Goal: Information Seeking & Learning: Learn about a topic

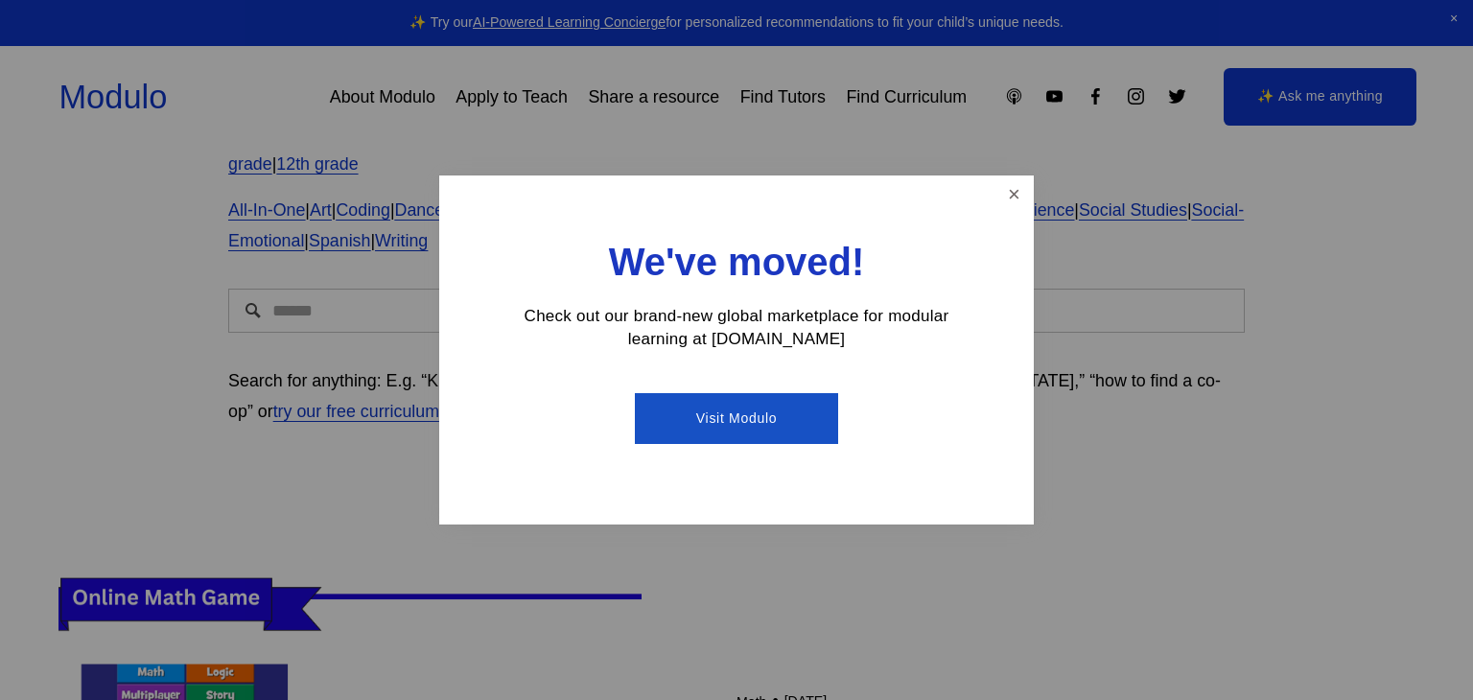
scroll to position [171, 0]
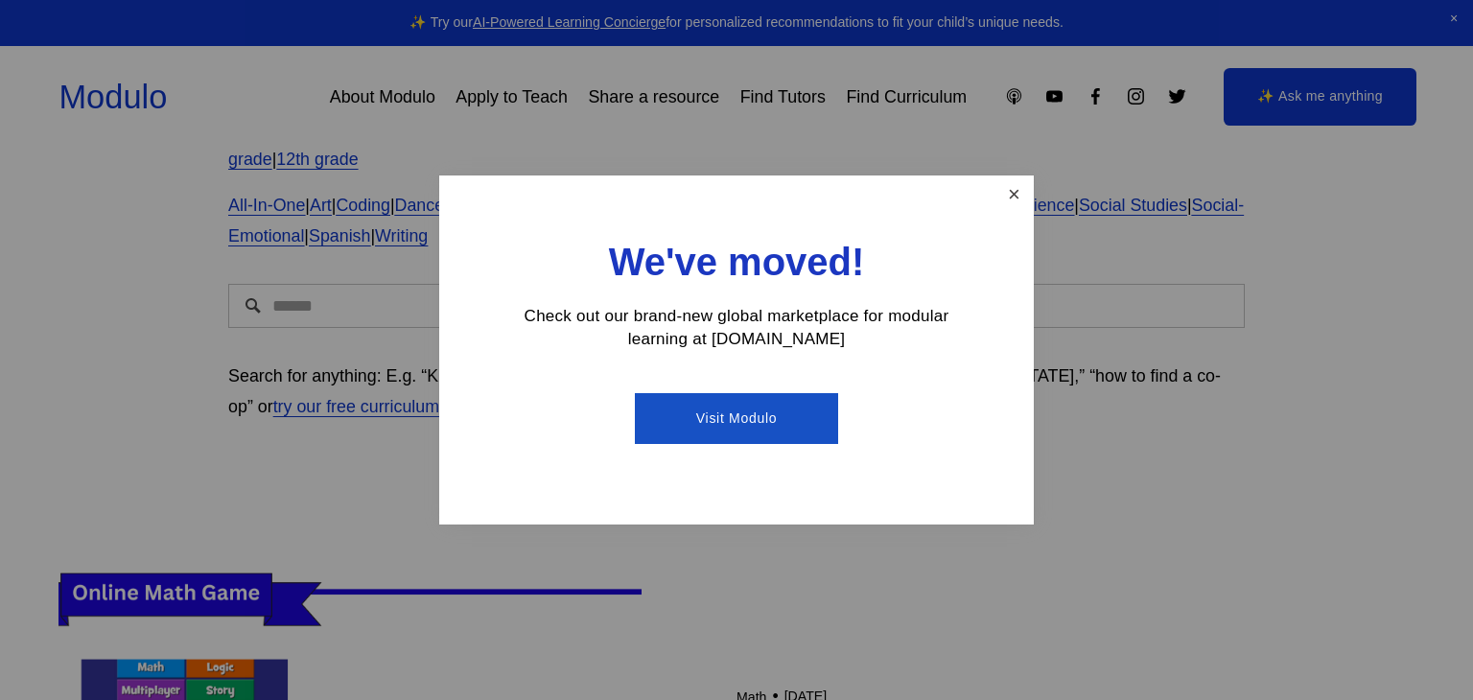
click at [1023, 197] on link "Close" at bounding box center [1015, 195] width 34 height 34
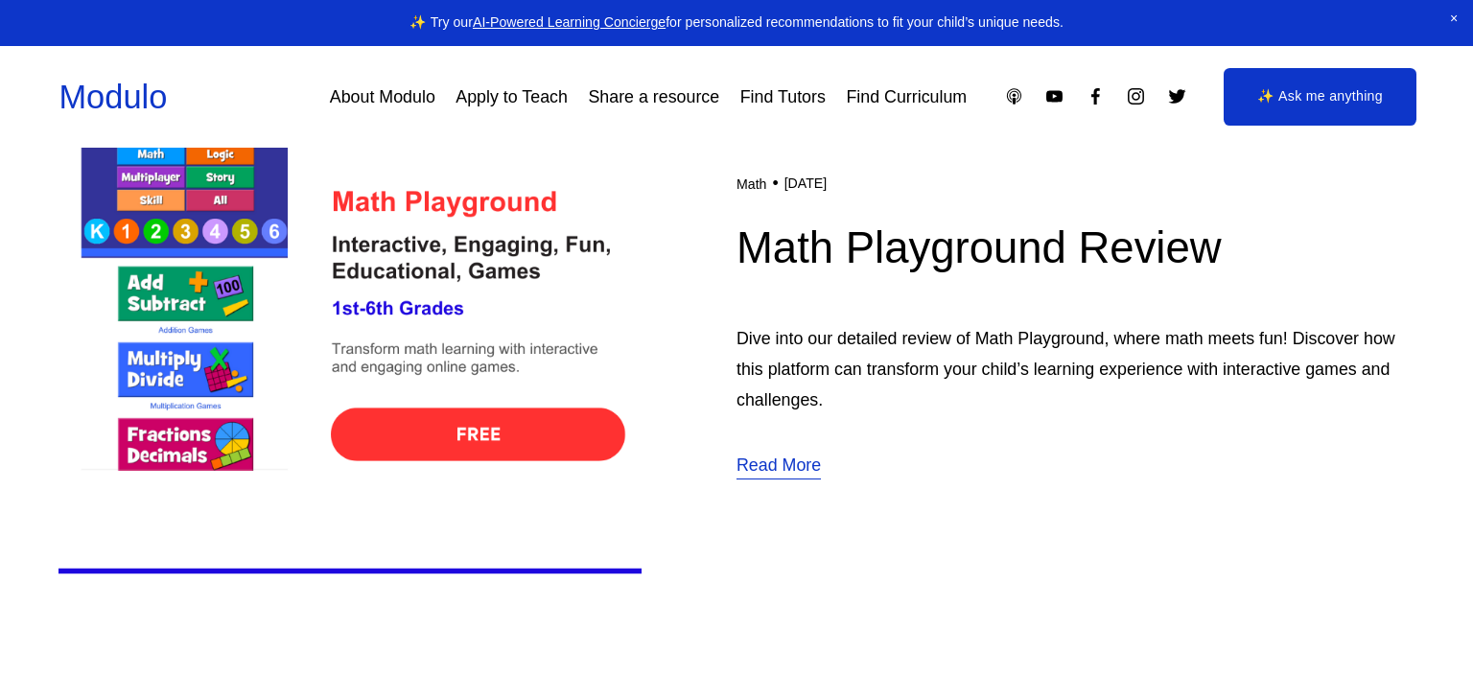
scroll to position [698, 0]
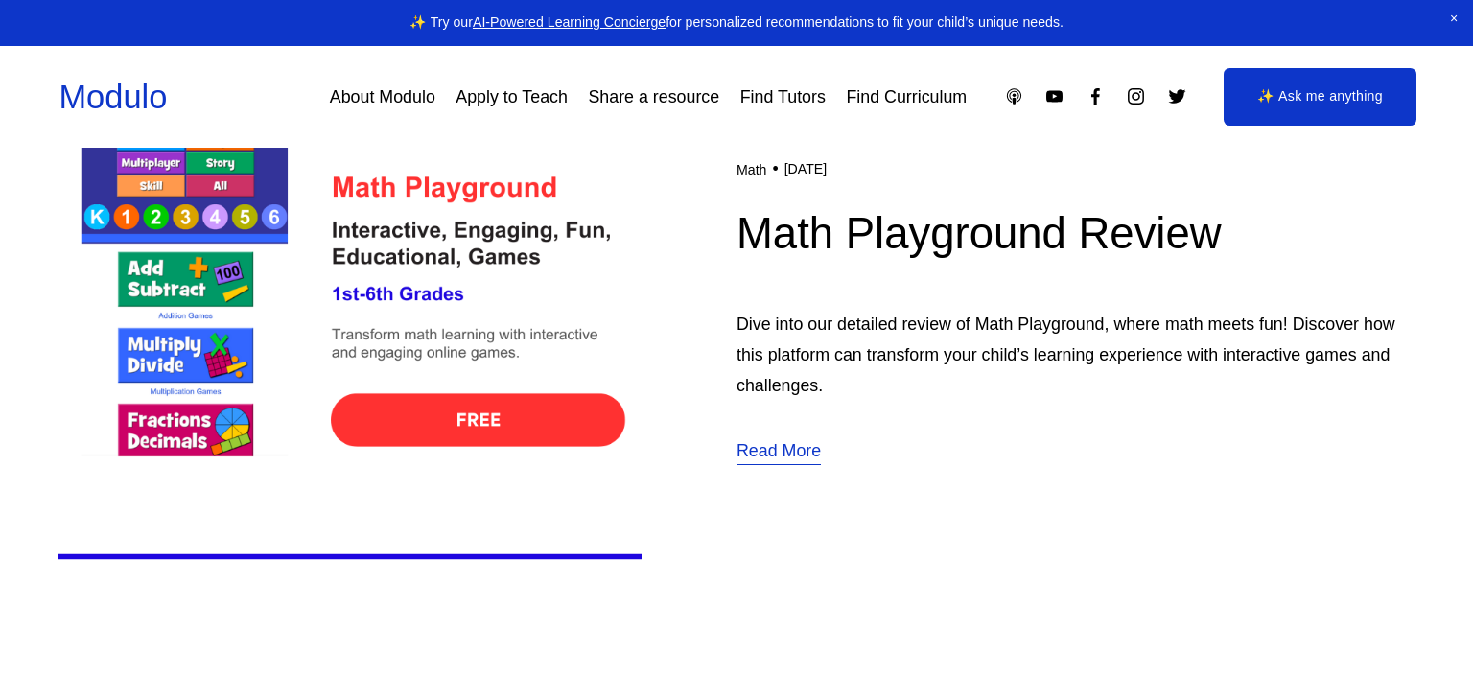
click at [490, 424] on img at bounding box center [350, 311] width 583 height 584
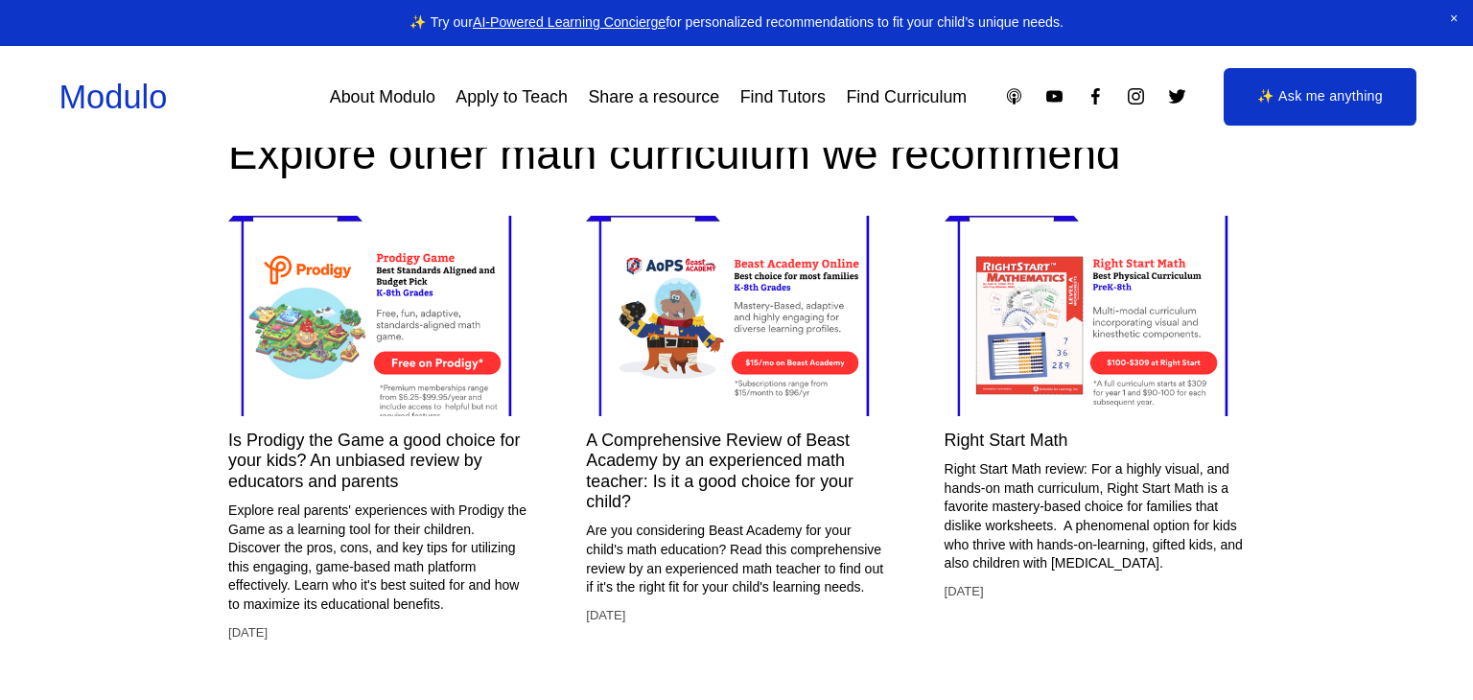
scroll to position [5131, 0]
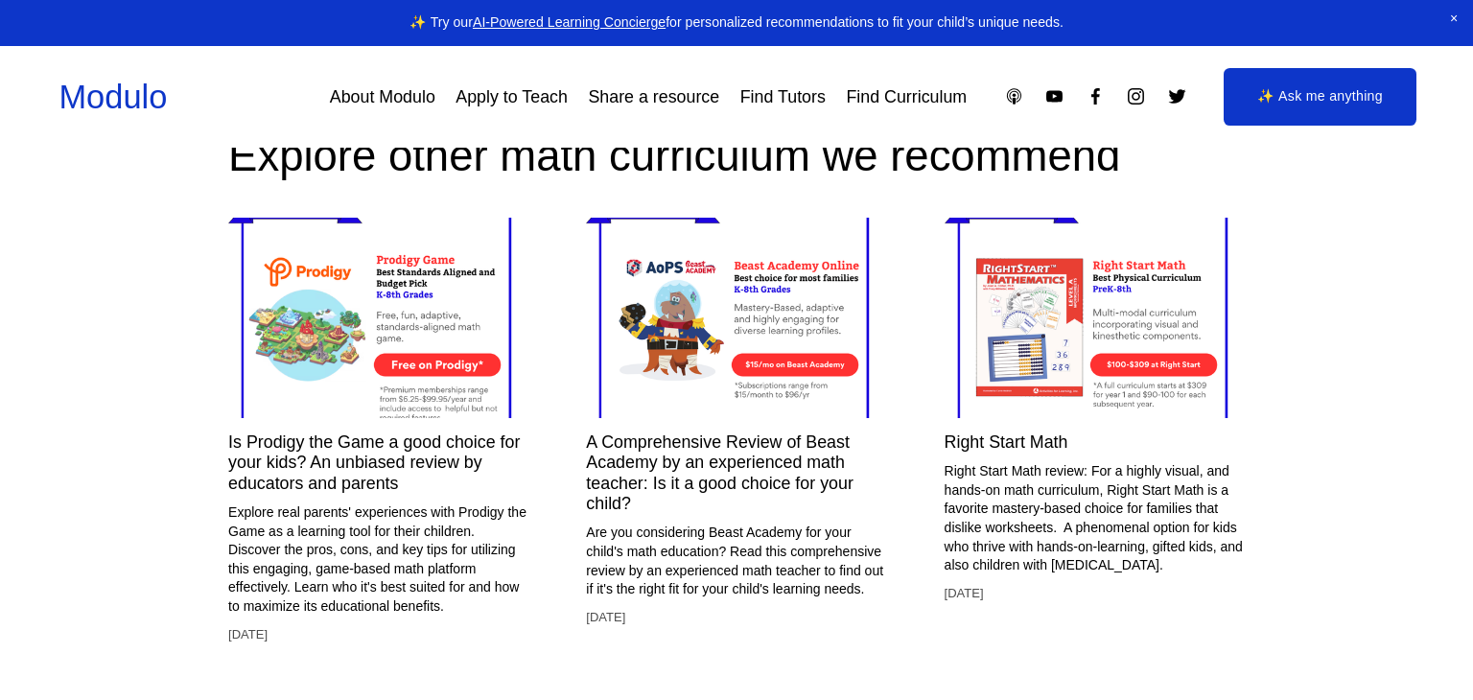
click at [278, 341] on img at bounding box center [378, 317] width 300 height 251
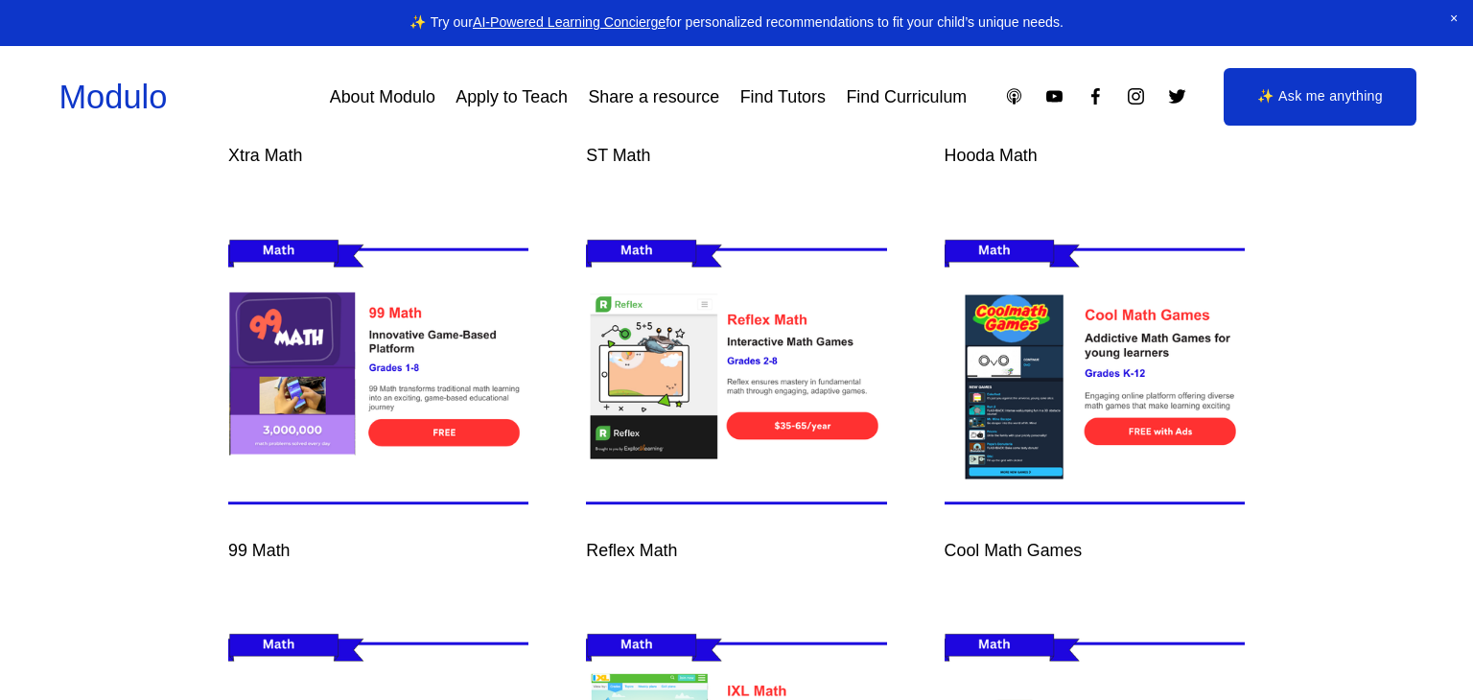
scroll to position [14042, 0]
